Goal: Information Seeking & Learning: Learn about a topic

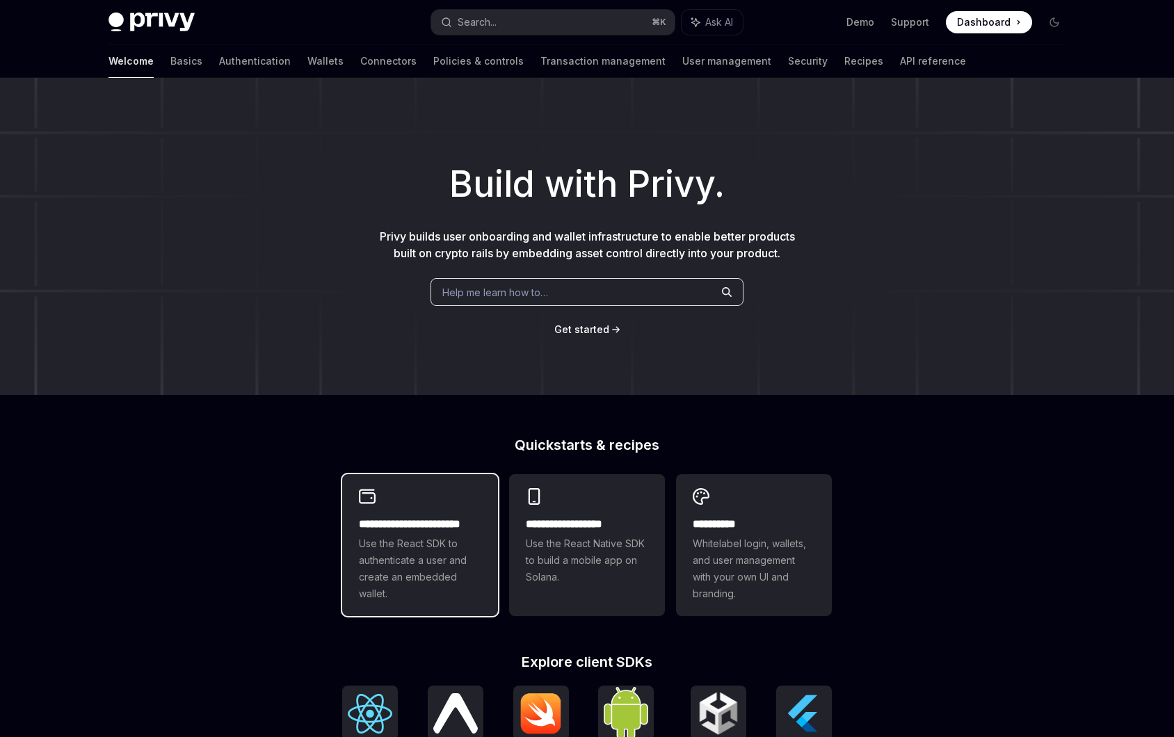
click at [426, 519] on h2 "**********" at bounding box center [420, 524] width 122 height 17
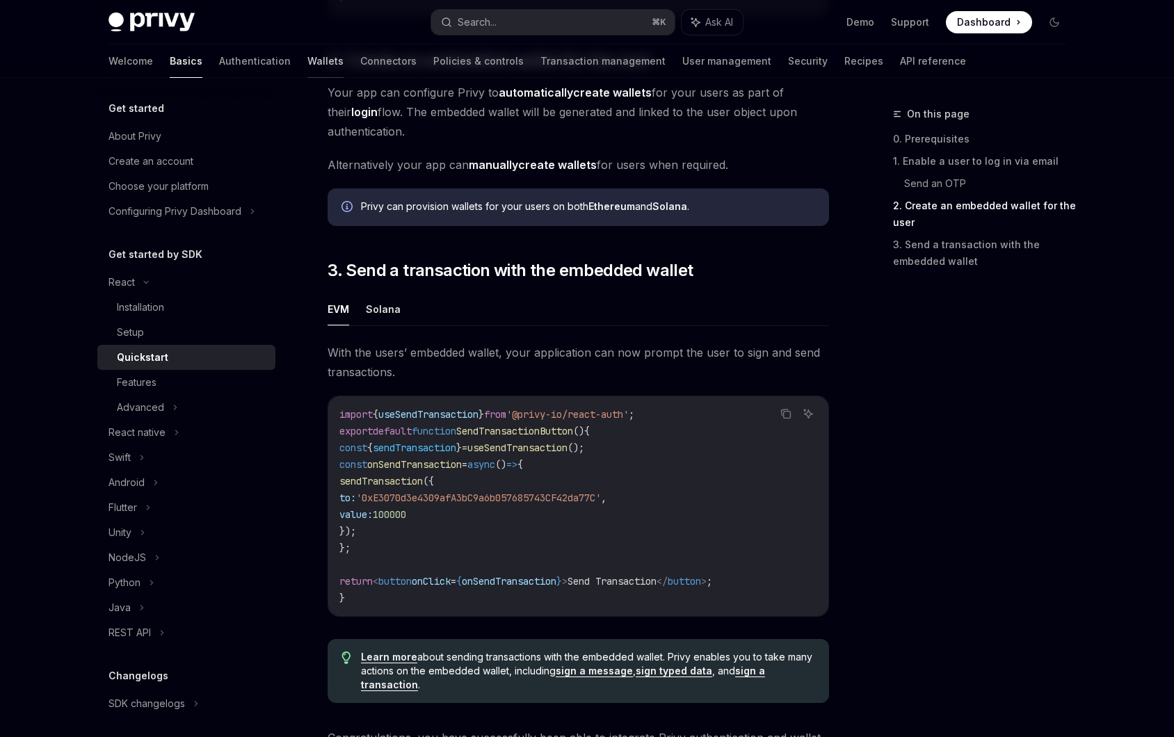
click at [307, 47] on link "Wallets" at bounding box center [325, 61] width 36 height 33
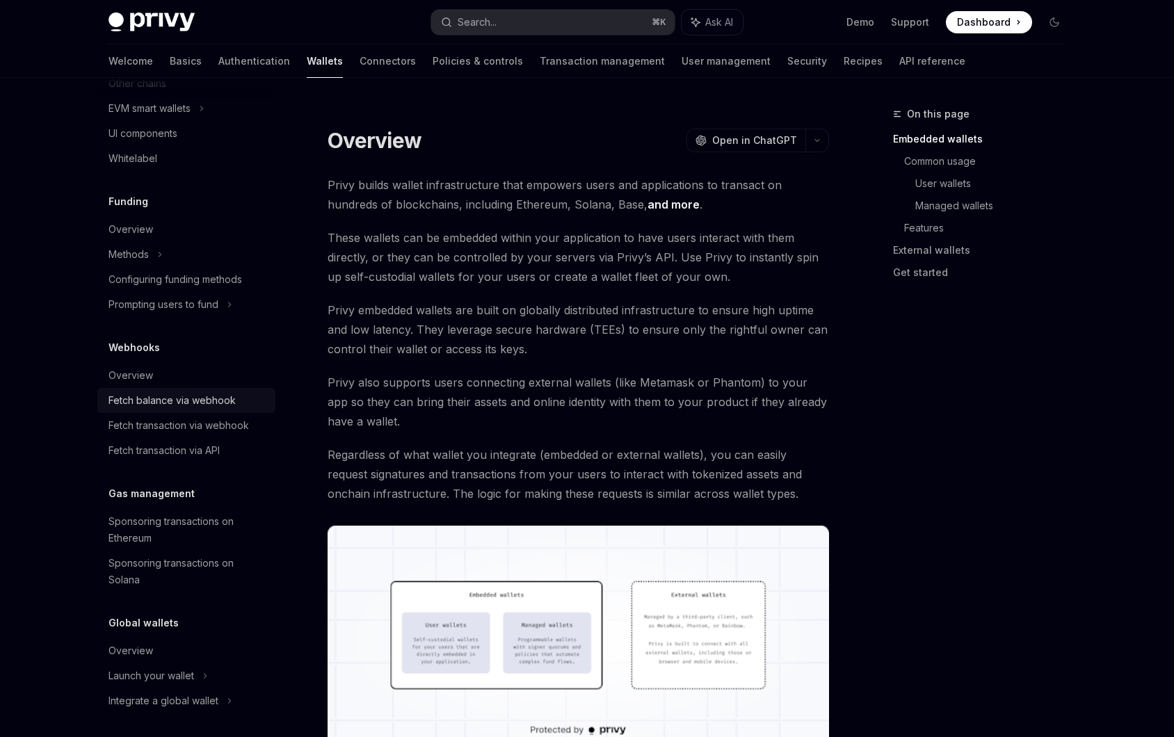
scroll to position [466, 0]
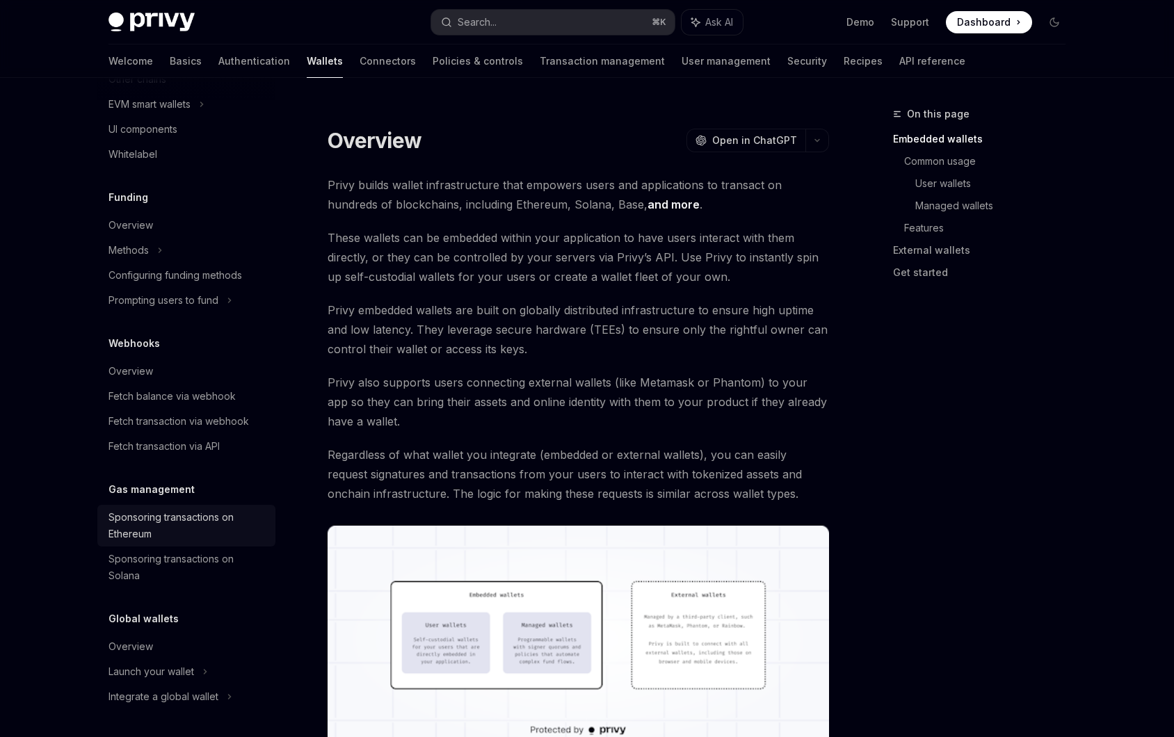
click at [210, 526] on div "Sponsoring transactions on Ethereum" at bounding box center [187, 525] width 159 height 33
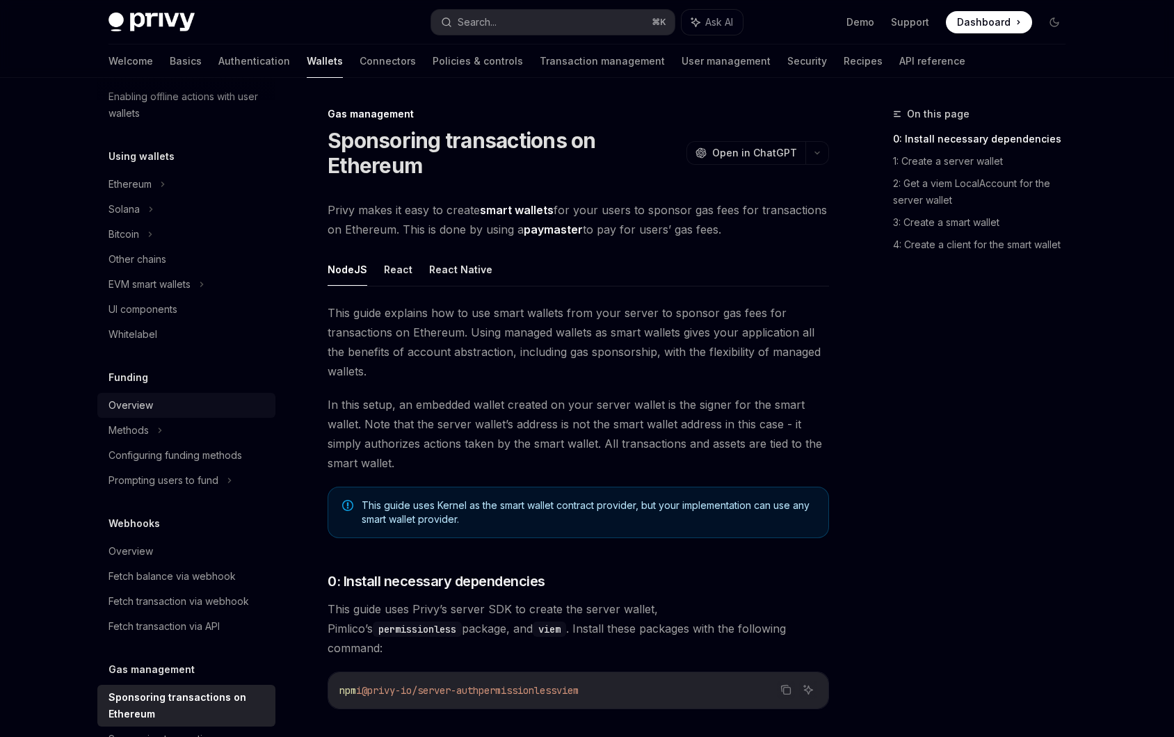
scroll to position [275, 0]
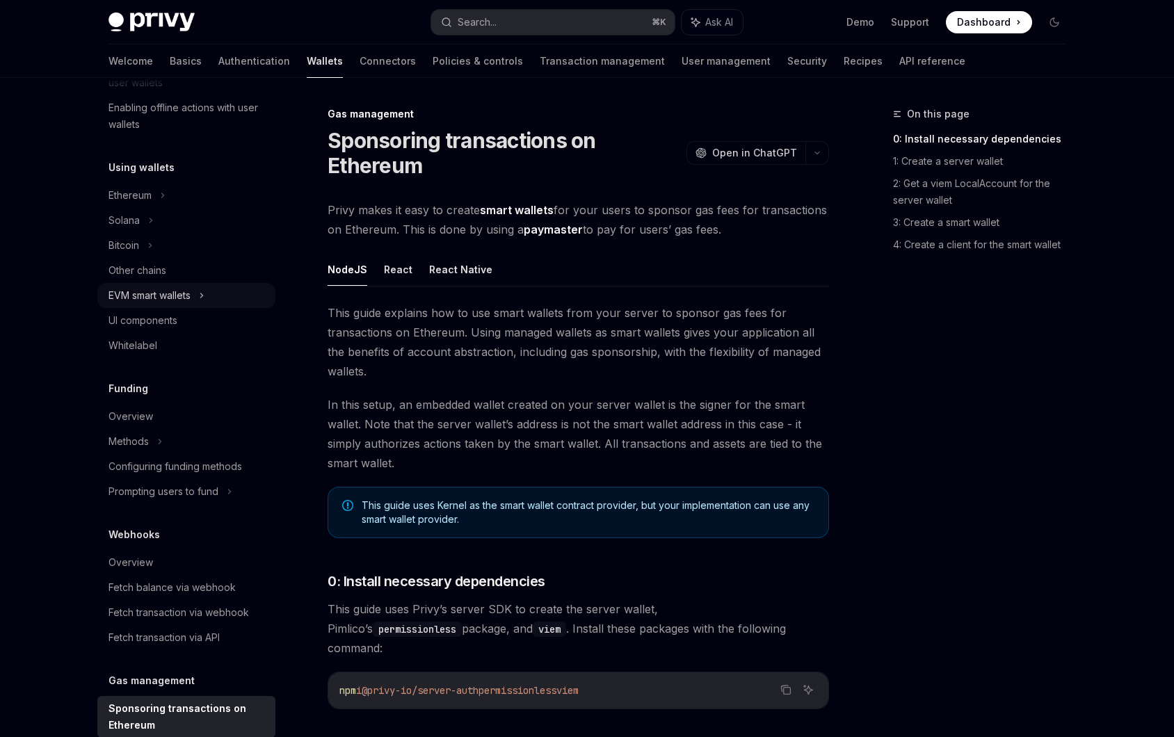
click at [194, 291] on div "EVM smart wallets" at bounding box center [186, 295] width 178 height 25
type textarea "*"
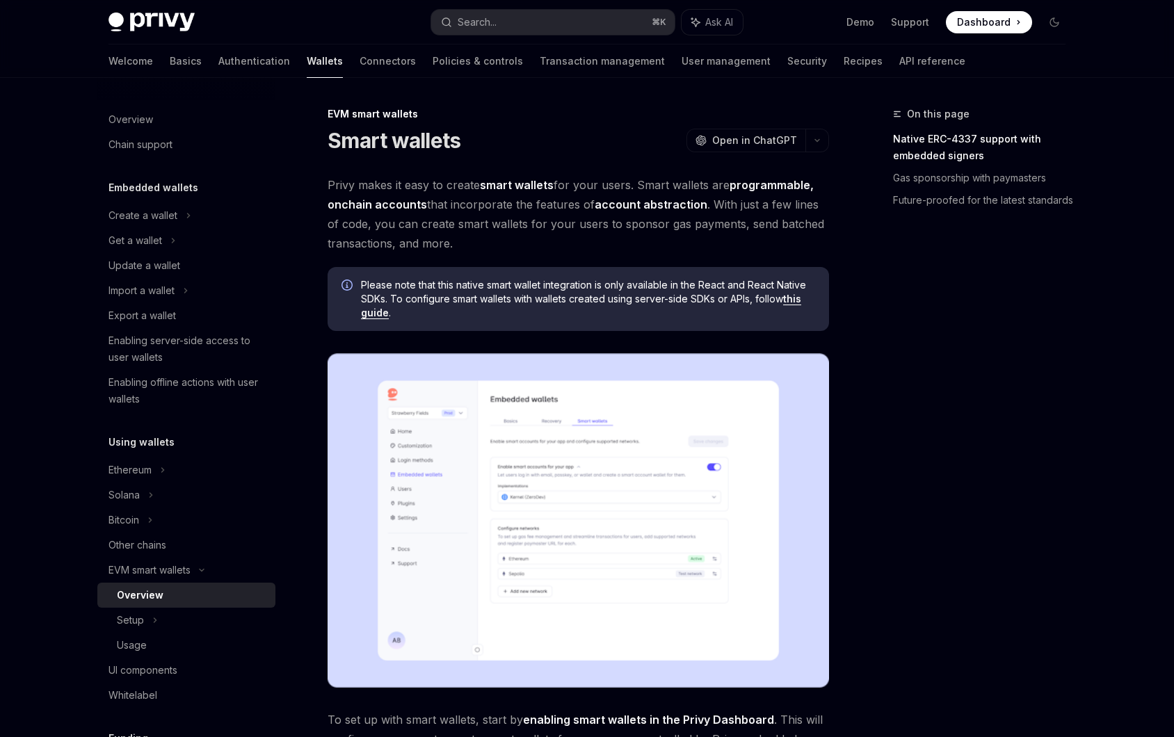
click at [974, 26] on span "Dashboard" at bounding box center [984, 22] width 54 height 14
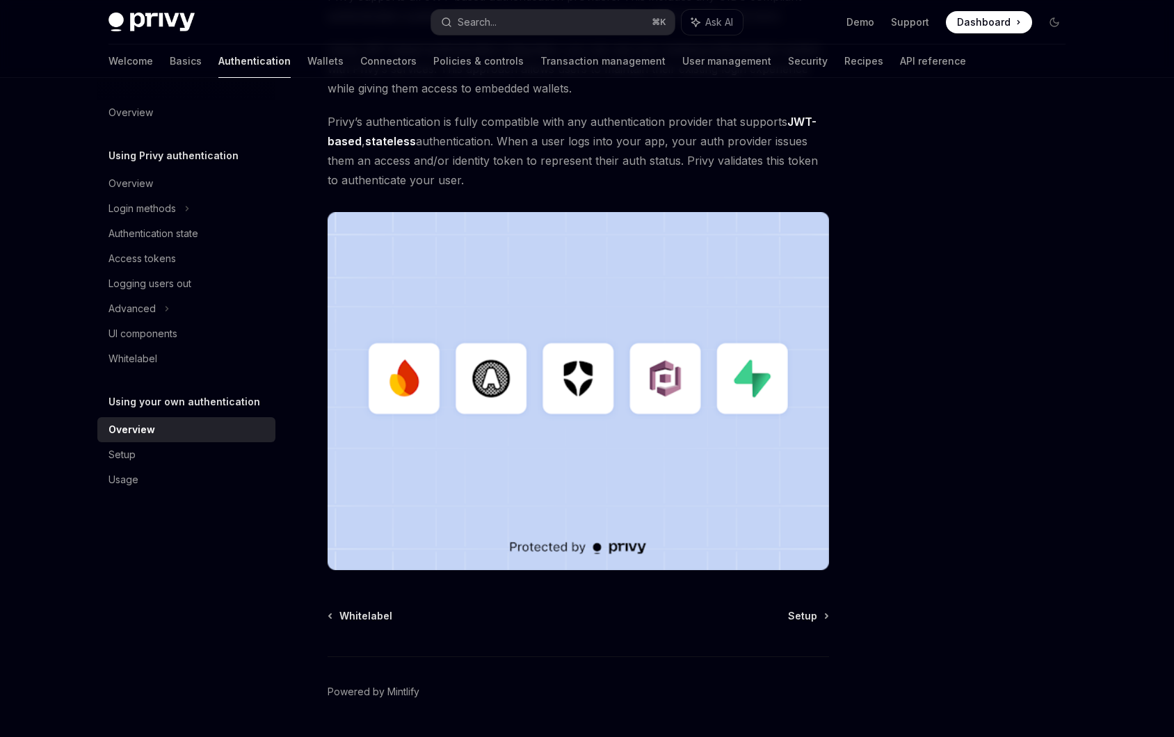
scroll to position [253, 0]
